Goal: Information Seeking & Learning: Learn about a topic

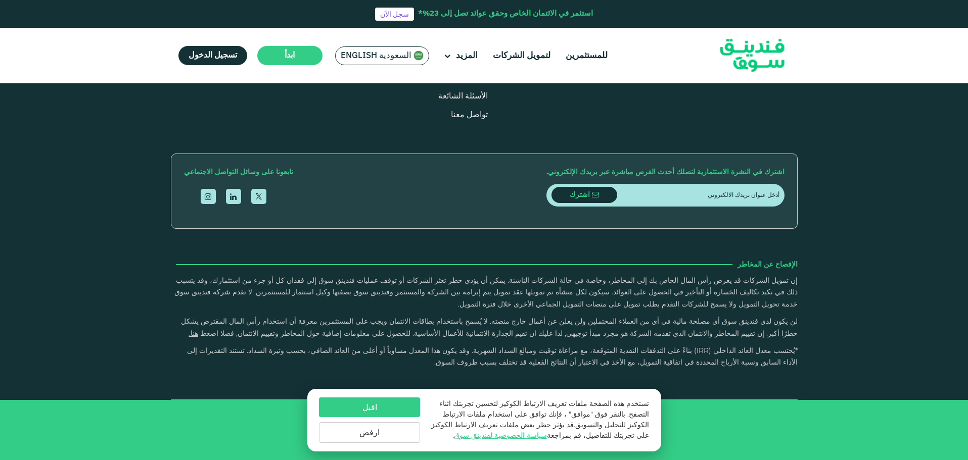
type tc-range-slider "4"
click at [378, 409] on button "اقبل" at bounding box center [369, 408] width 101 height 20
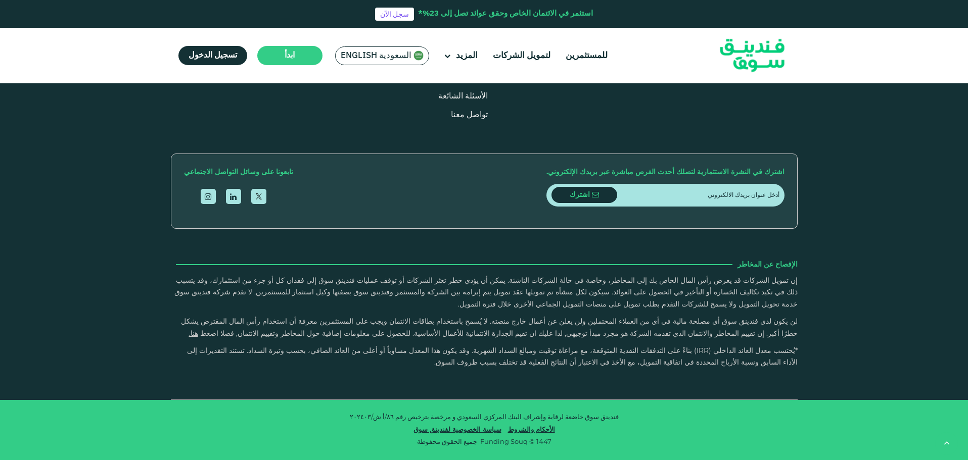
scroll to position [2862, 0]
